Goal: Task Accomplishment & Management: Use online tool/utility

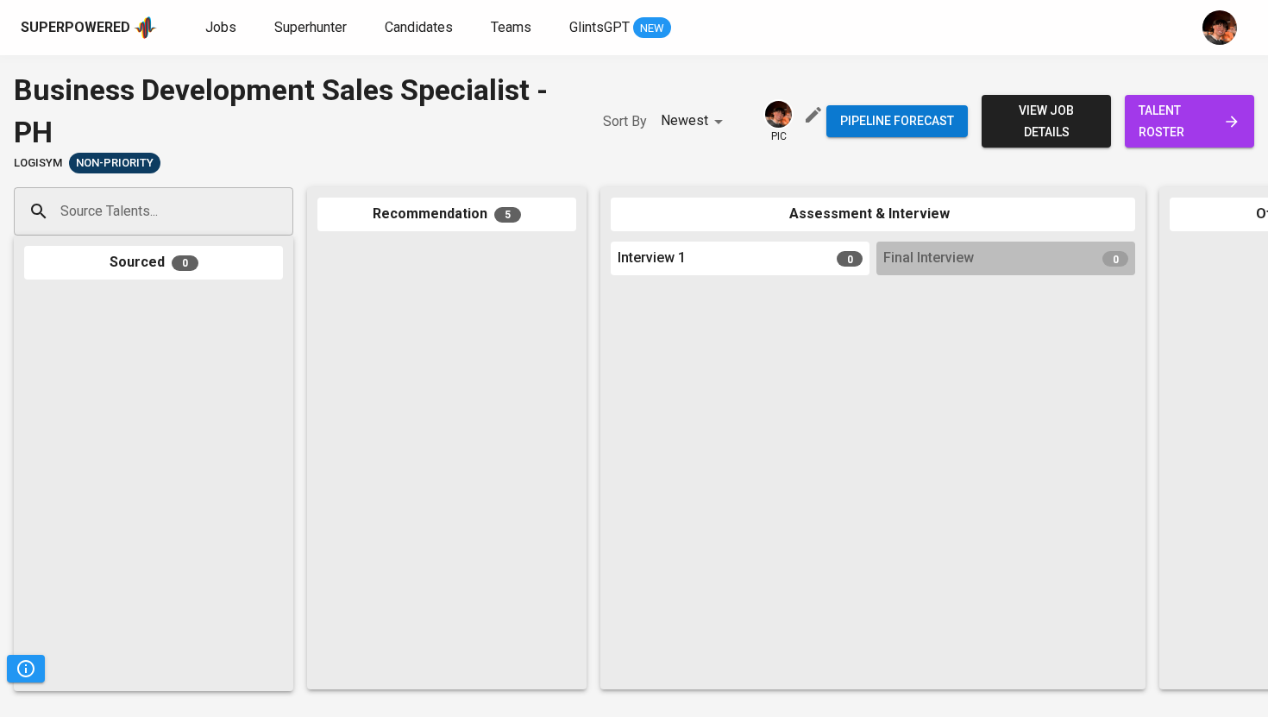
scroll to position [977, 0]
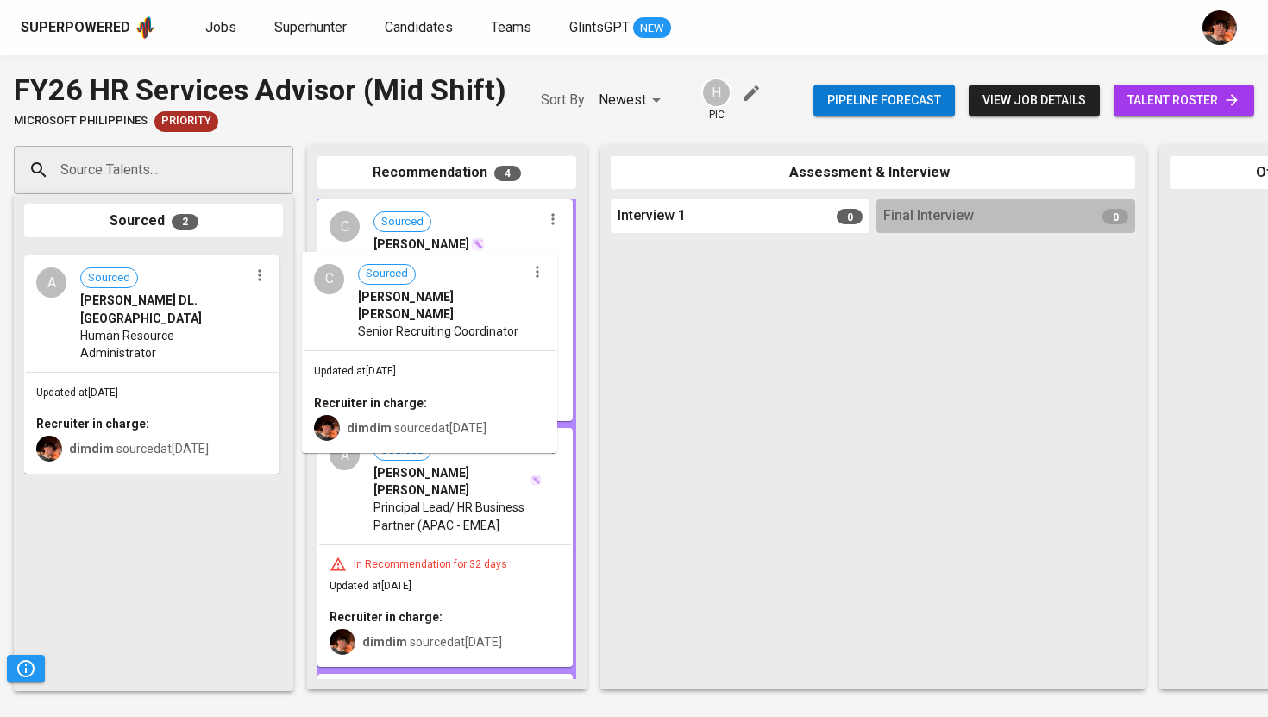
drag, startPoint x: 98, startPoint y: 323, endPoint x: 384, endPoint y: 325, distance: 285.5
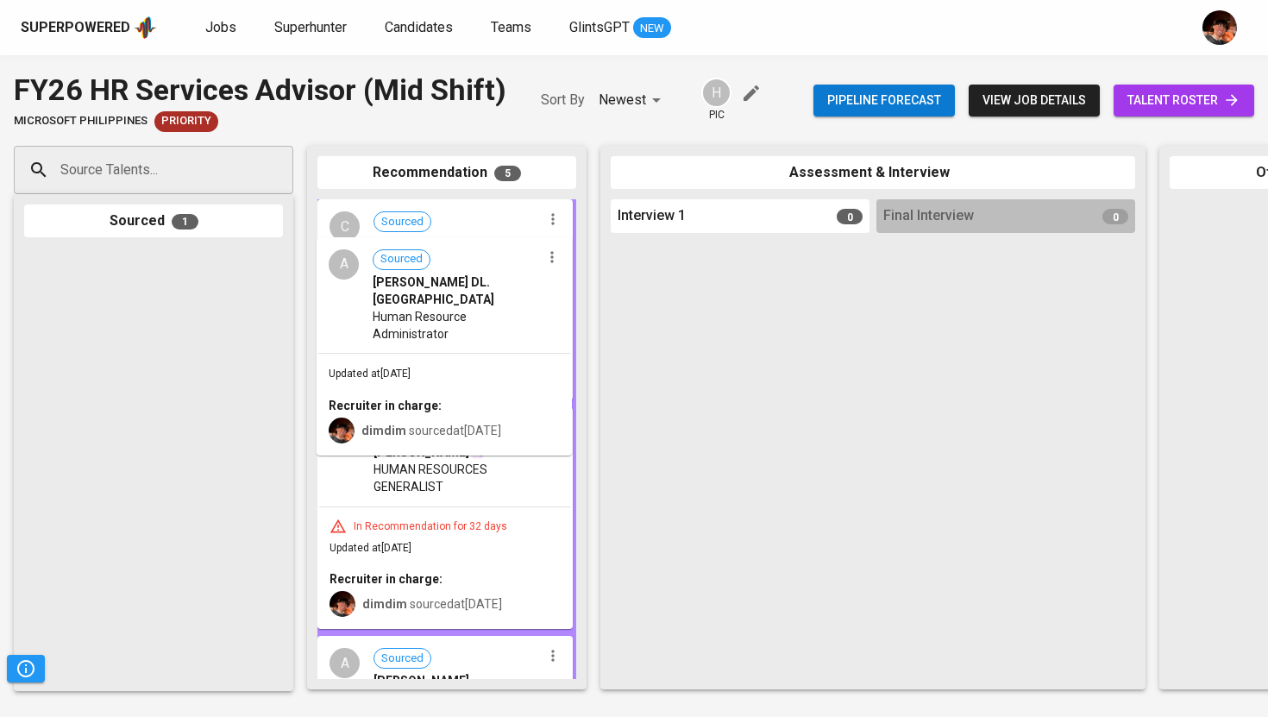
drag, startPoint x: 119, startPoint y: 335, endPoint x: 417, endPoint y: 320, distance: 297.9
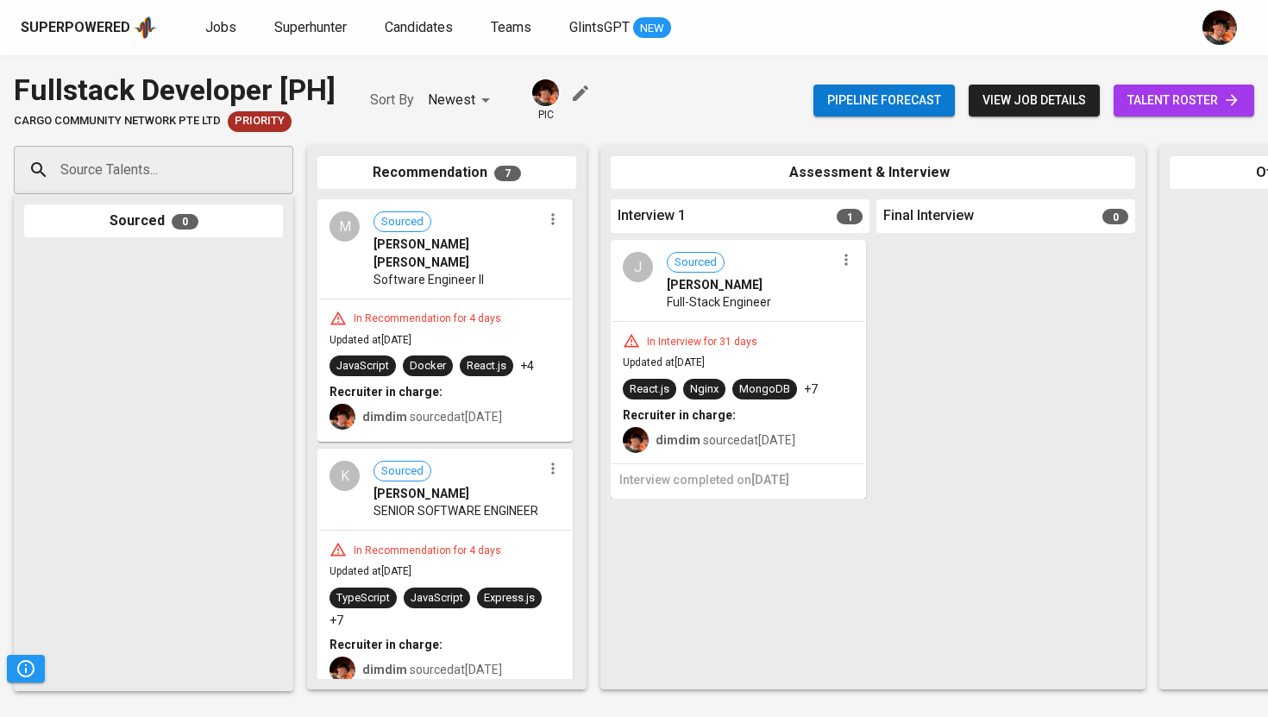
click at [241, 165] on div "Source Talents..." at bounding box center [153, 170] width 279 height 48
paste input "rolandobecerrojr.job@gmail.com"
type input "rolandobecerrojr.job@gmail.com"
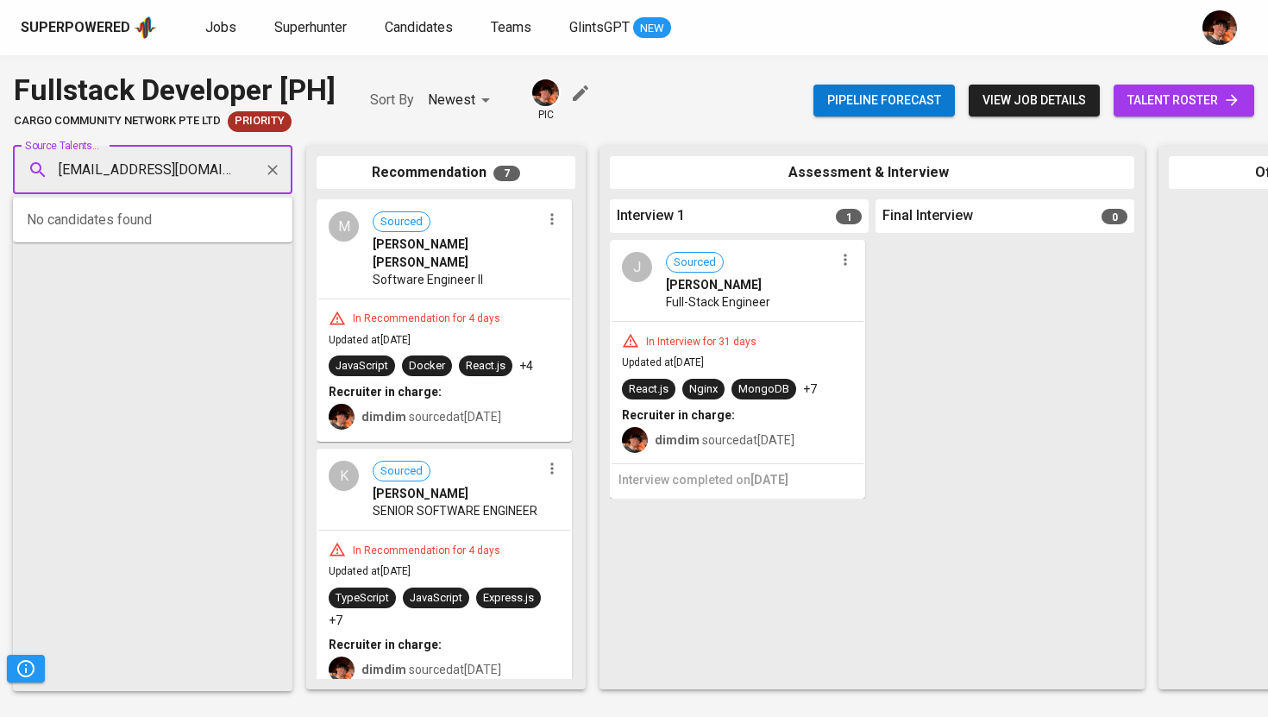
scroll to position [0, 26]
click at [142, 224] on span "Rolando C. Becerro Jr." at bounding box center [118, 218] width 94 height 17
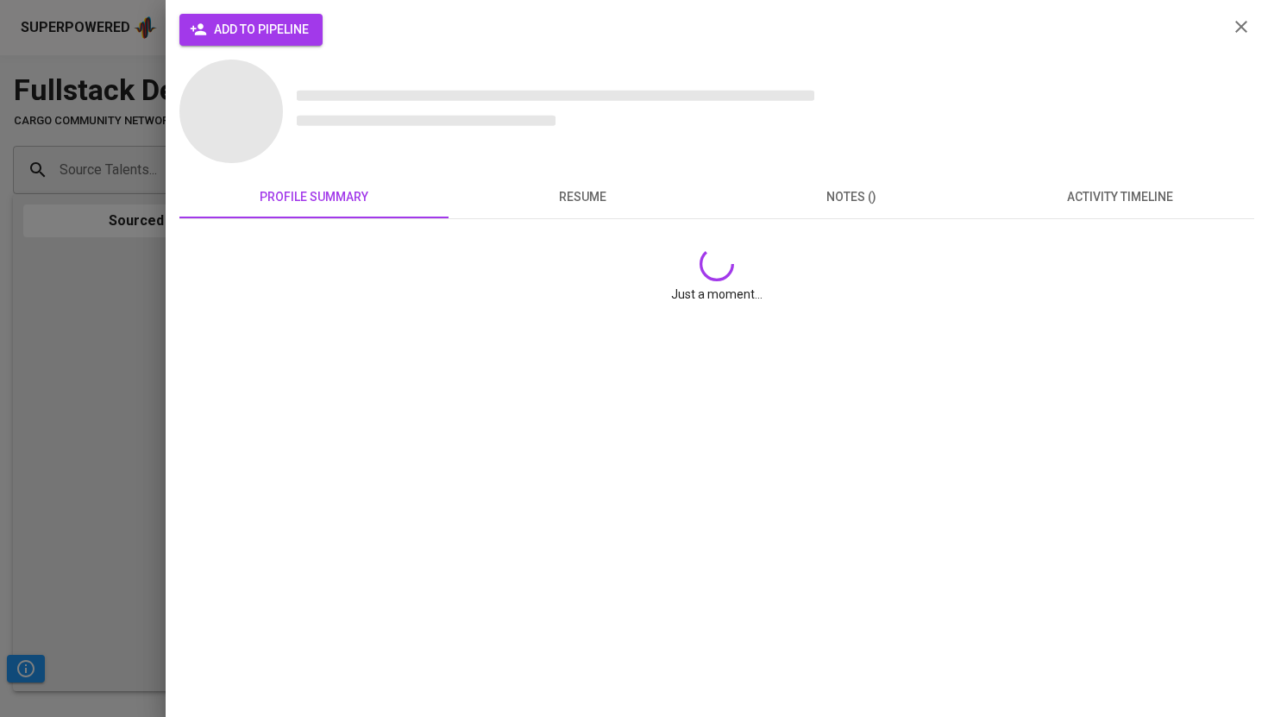
scroll to position [0, 0]
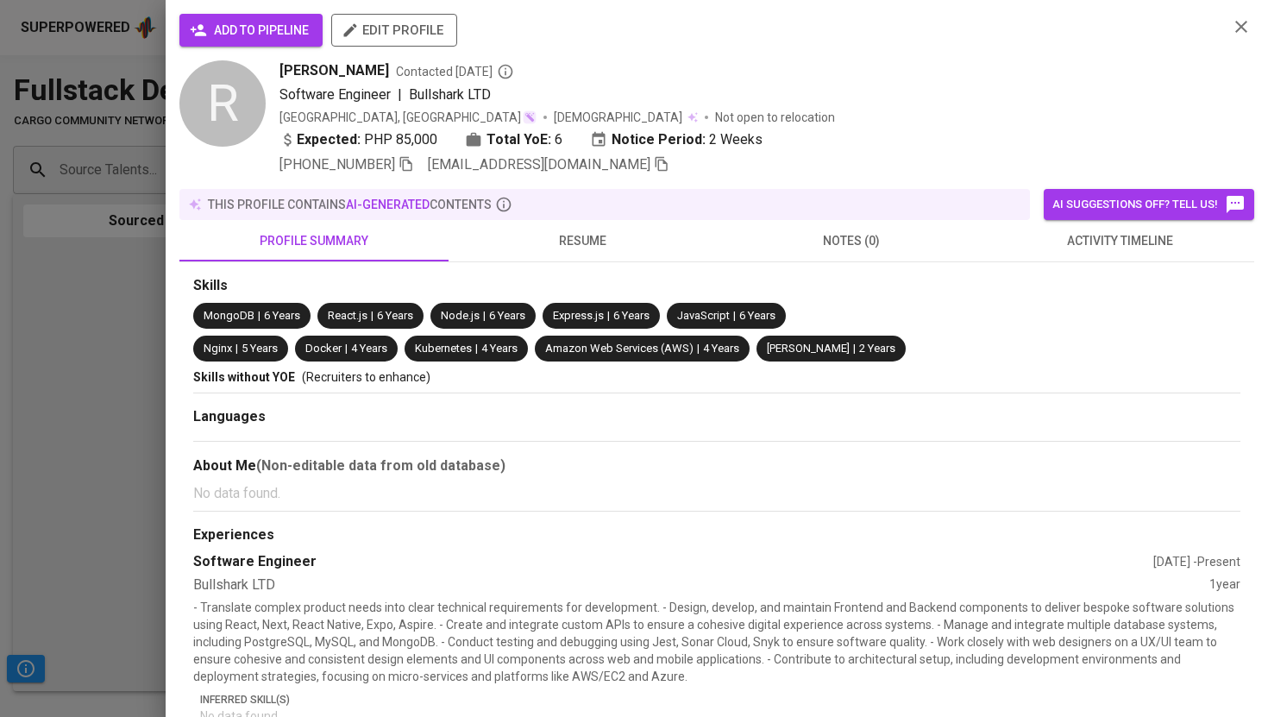
click at [286, 46] on button "add to pipeline" at bounding box center [250, 30] width 143 height 33
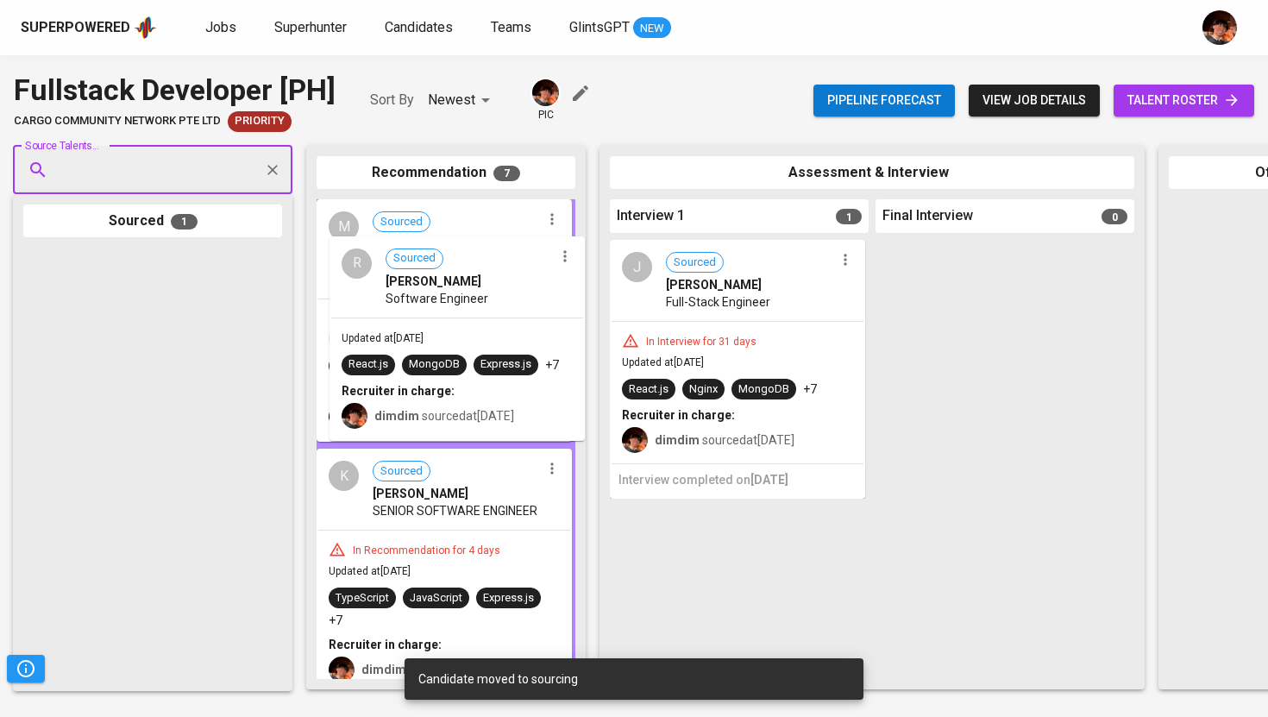
drag, startPoint x: 160, startPoint y: 292, endPoint x: 476, endPoint y: 268, distance: 316.6
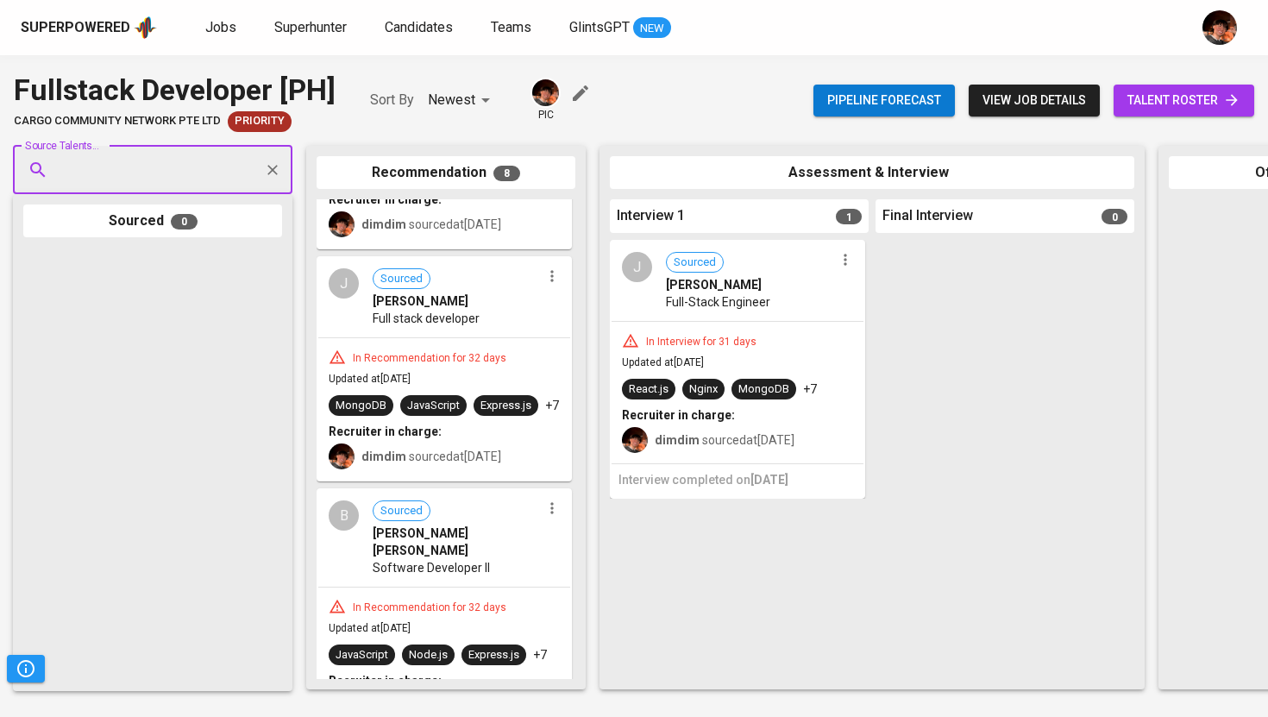
scroll to position [708, 0]
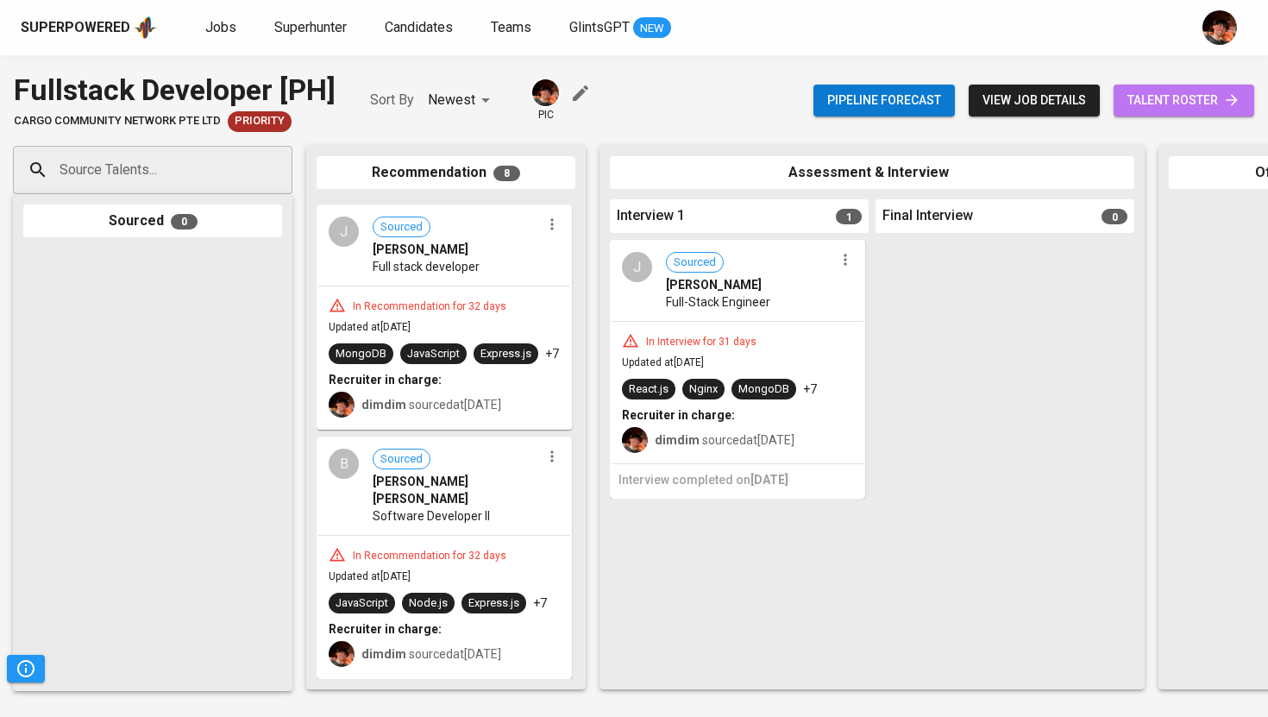
click at [1224, 93] on icon at bounding box center [1231, 99] width 17 height 17
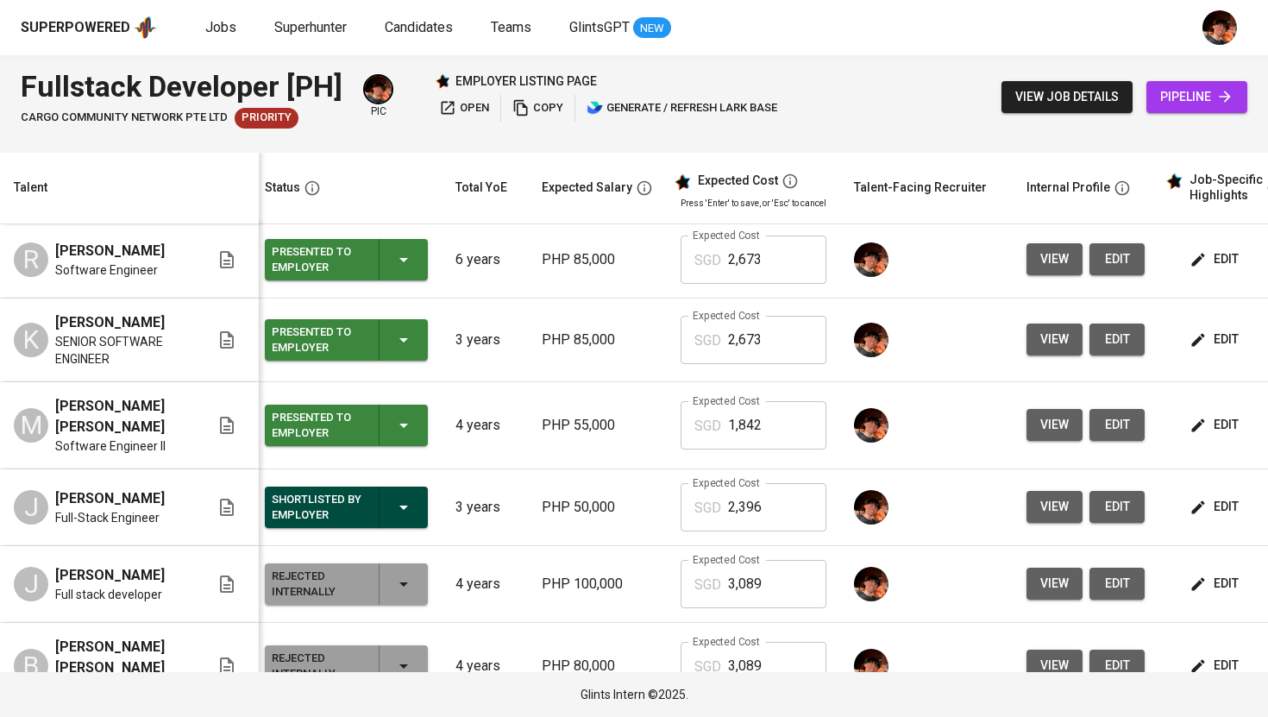
scroll to position [11, 8]
